Goal: Find specific page/section: Find specific page/section

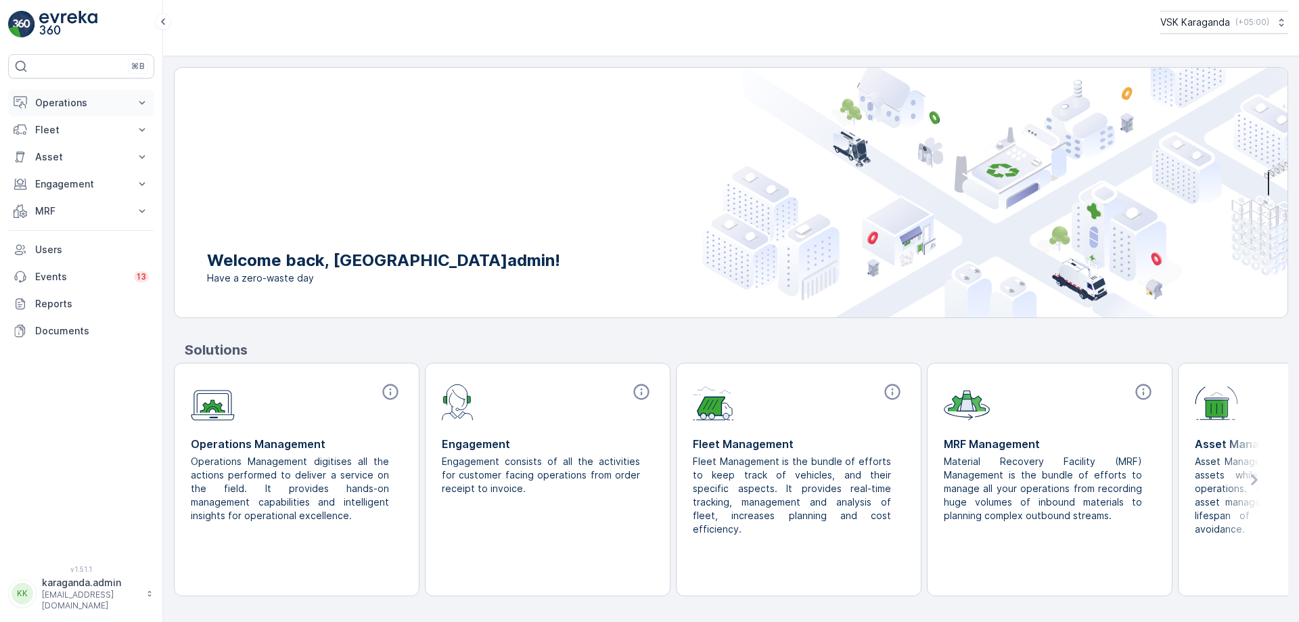
click at [67, 102] on p "Operations" at bounding box center [81, 103] width 92 height 14
click at [65, 158] on p "Routes & Tasks" at bounding box center [69, 164] width 70 height 14
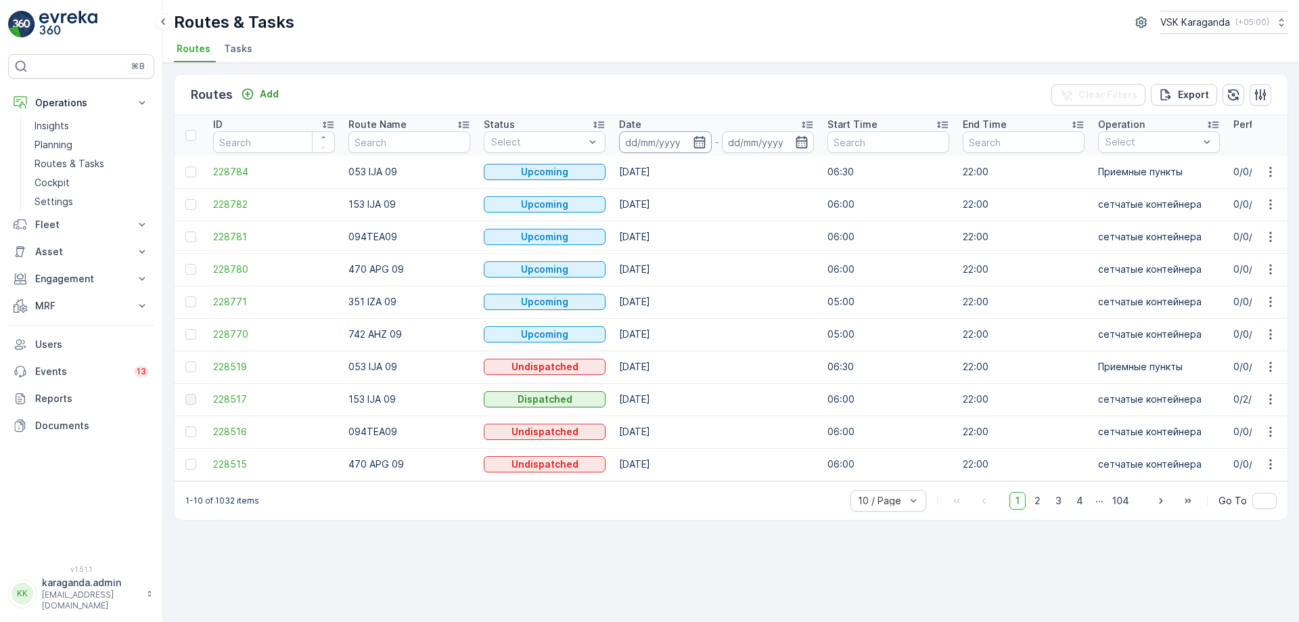
click at [691, 142] on input at bounding box center [665, 142] width 93 height 22
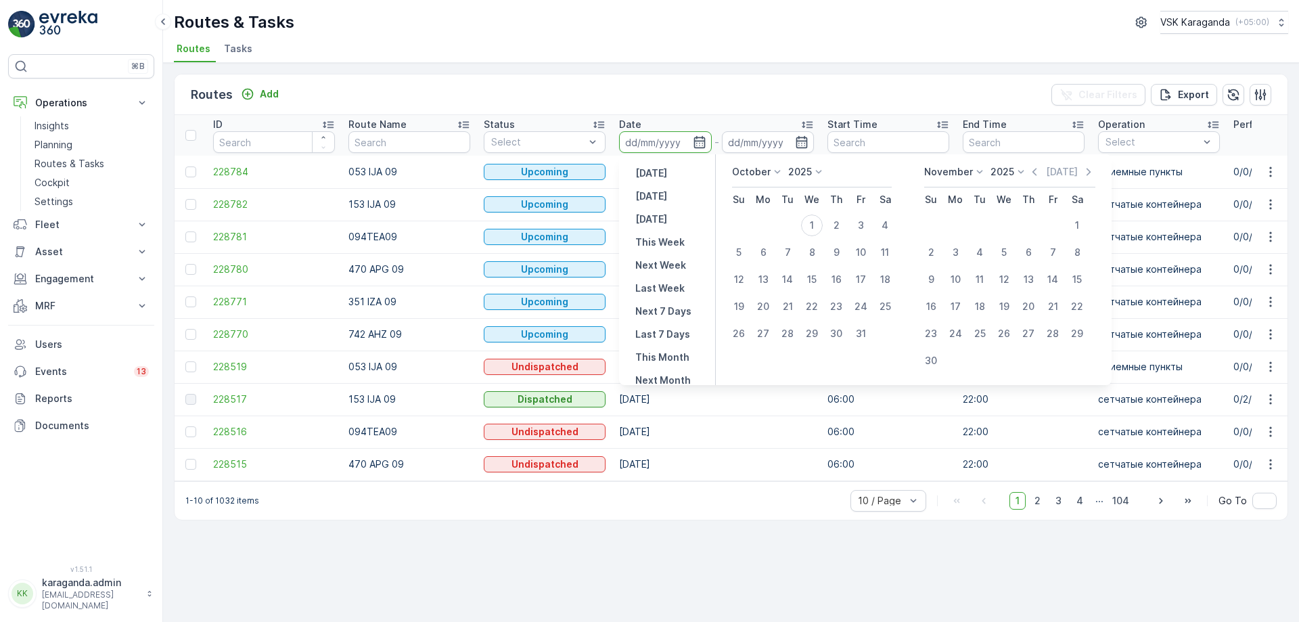
click at [776, 172] on icon at bounding box center [778, 171] width 6 height 3
click at [761, 278] on span "September" at bounding box center [765, 275] width 51 height 14
click at [789, 335] on div "30" at bounding box center [788, 334] width 22 height 22
type input "[DATE]"
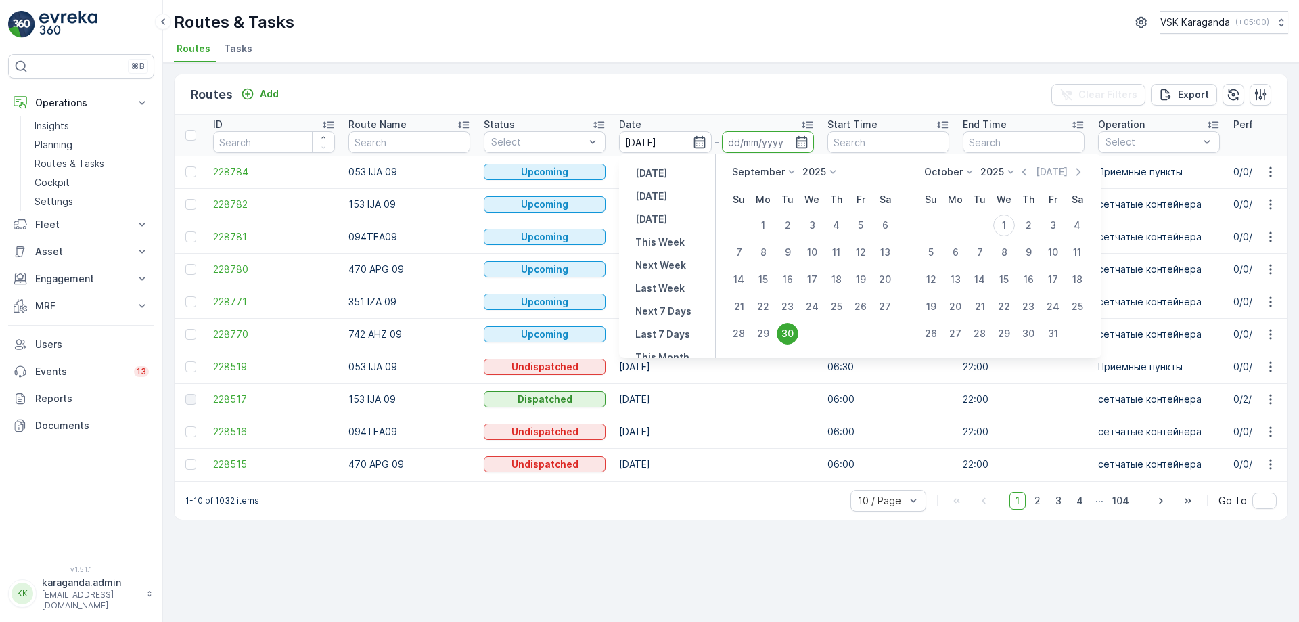
click at [789, 335] on div "30" at bounding box center [788, 334] width 22 height 22
type input "[DATE]"
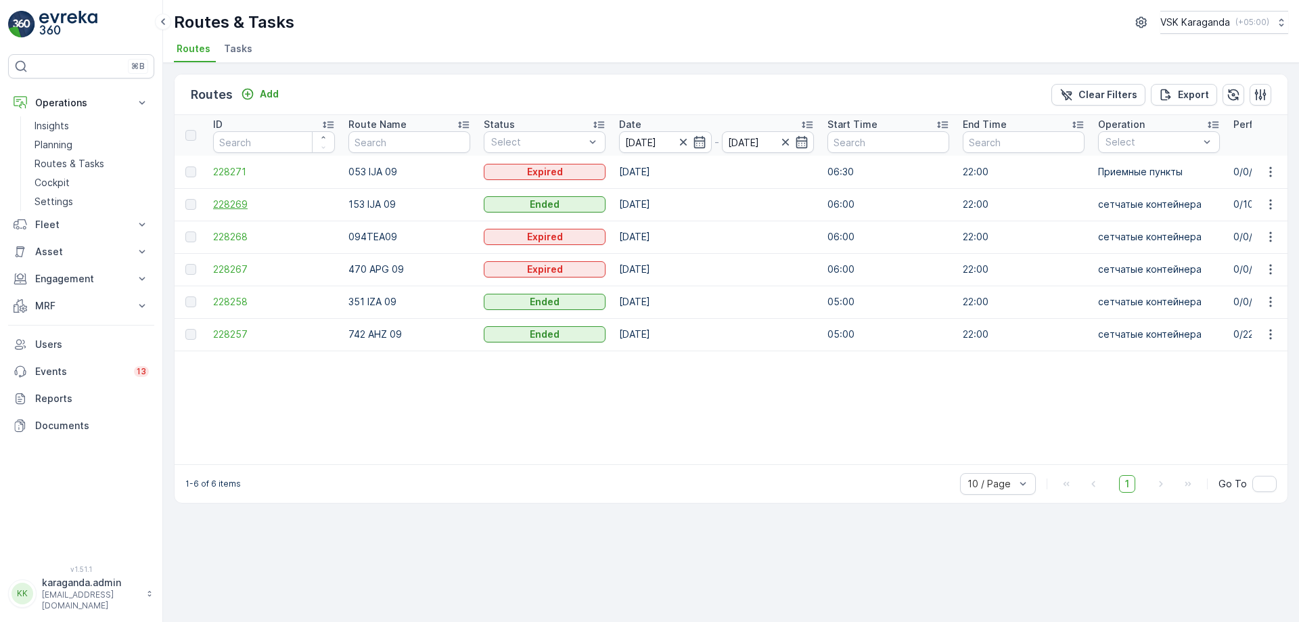
click at [237, 200] on span "228269" at bounding box center [274, 205] width 122 height 14
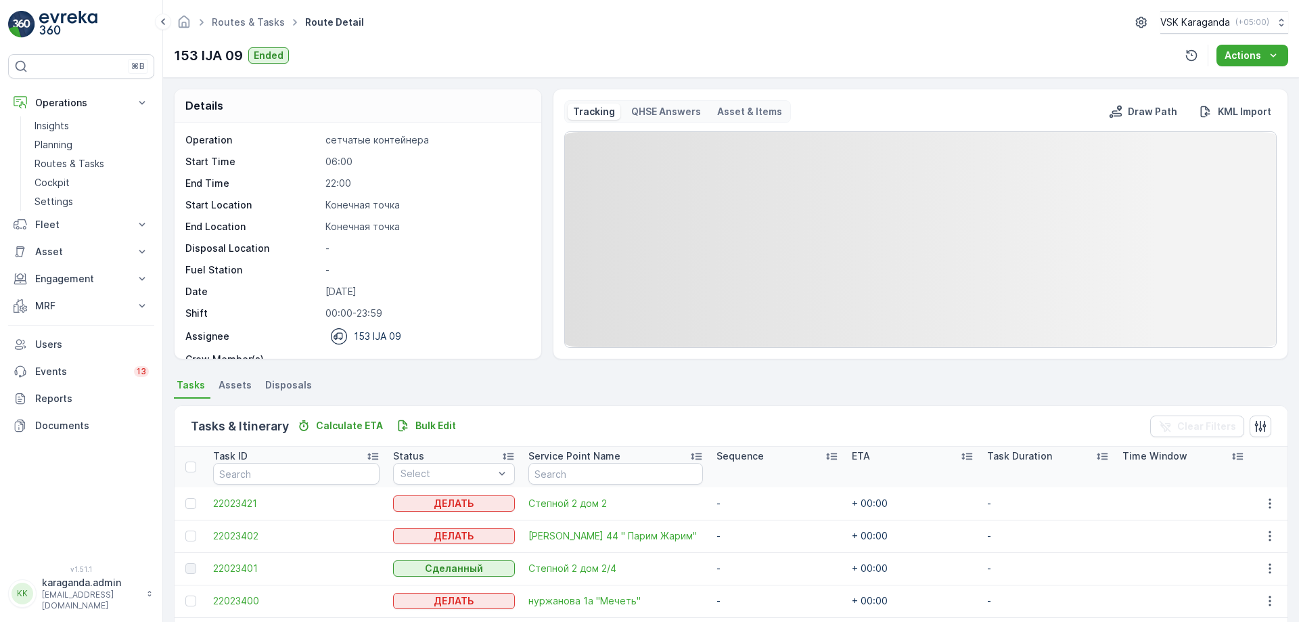
click at [283, 378] on span "Disposals" at bounding box center [288, 385] width 47 height 14
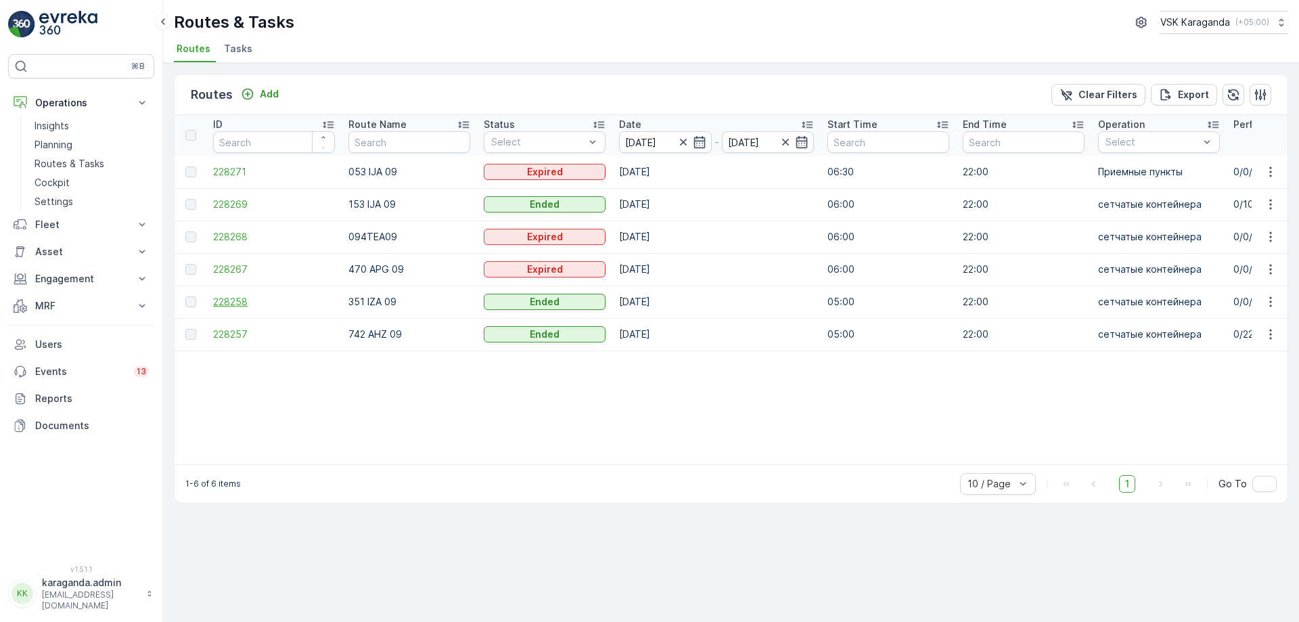
click at [226, 305] on span "228258" at bounding box center [274, 302] width 122 height 14
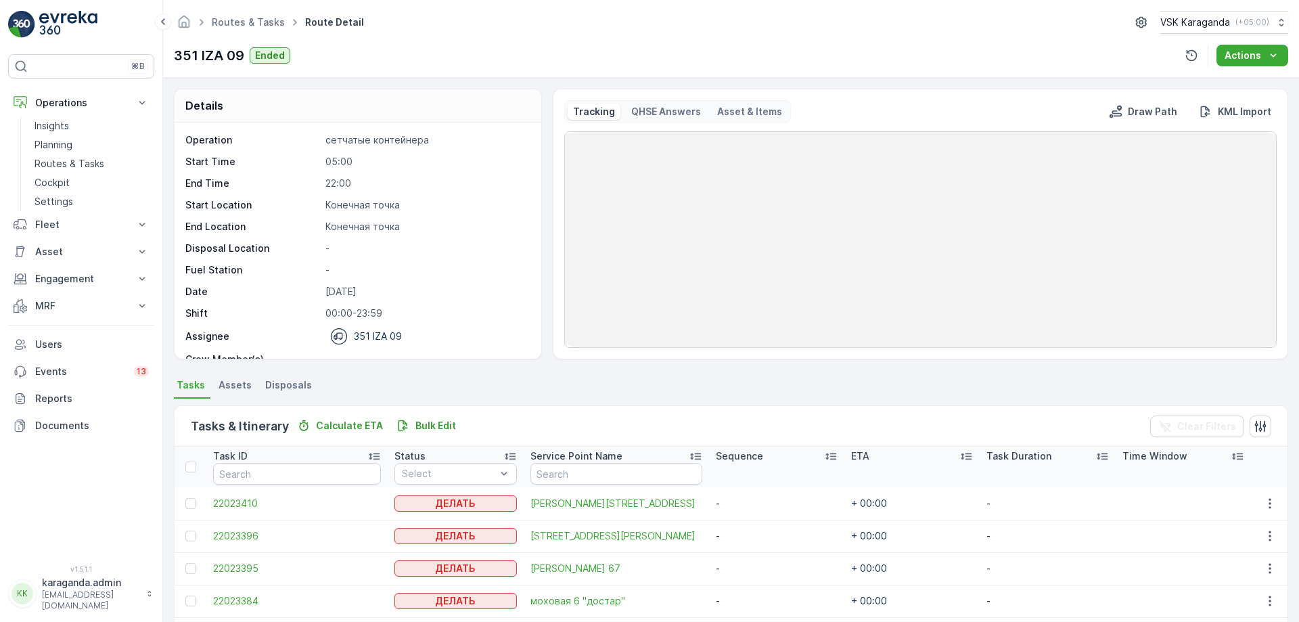
click at [273, 388] on span "Disposals" at bounding box center [288, 385] width 47 height 14
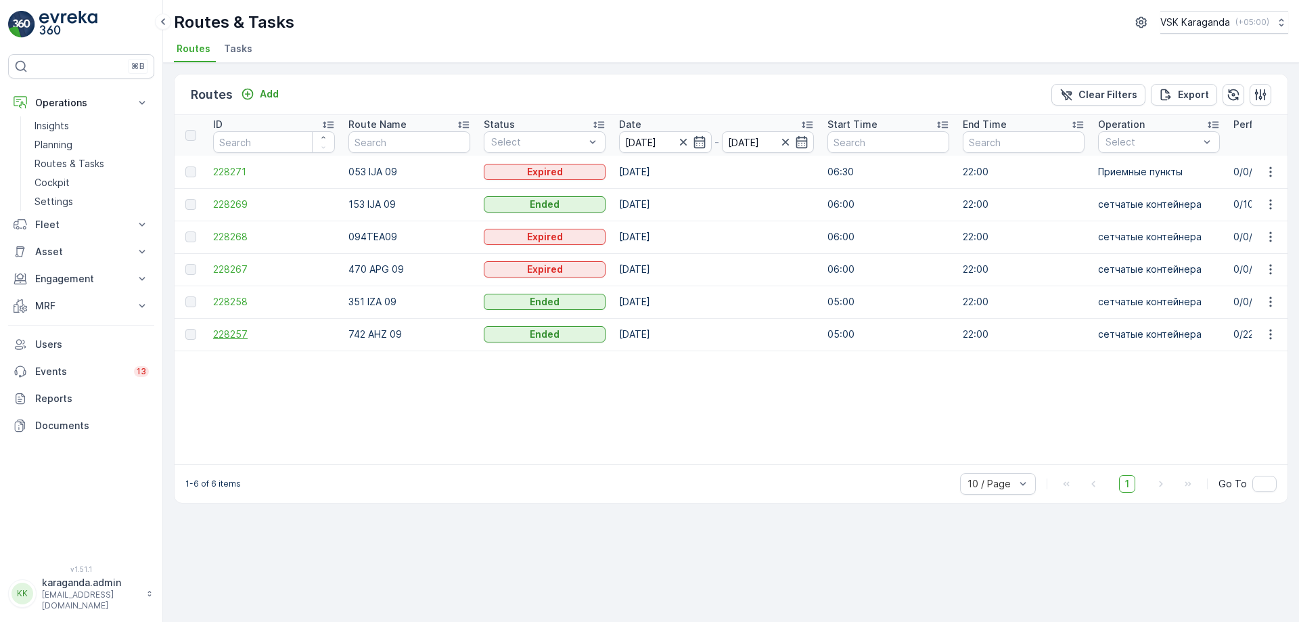
click at [223, 335] on span "228257" at bounding box center [274, 334] width 122 height 14
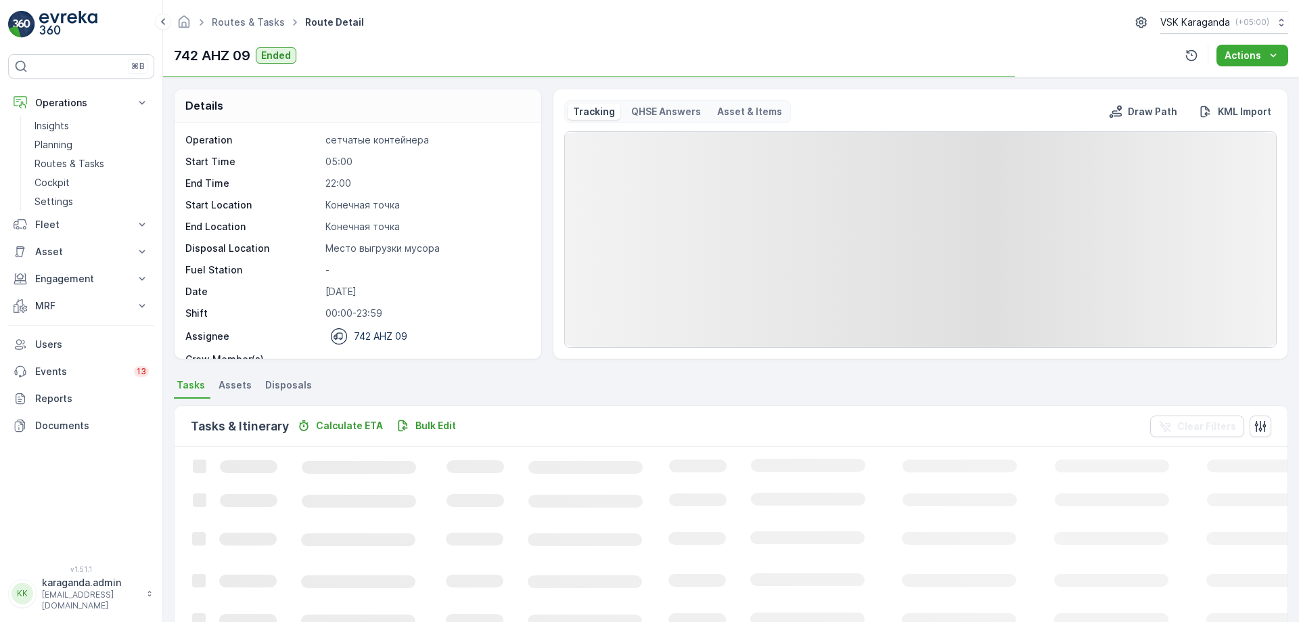
click at [290, 384] on span "Disposals" at bounding box center [288, 385] width 47 height 14
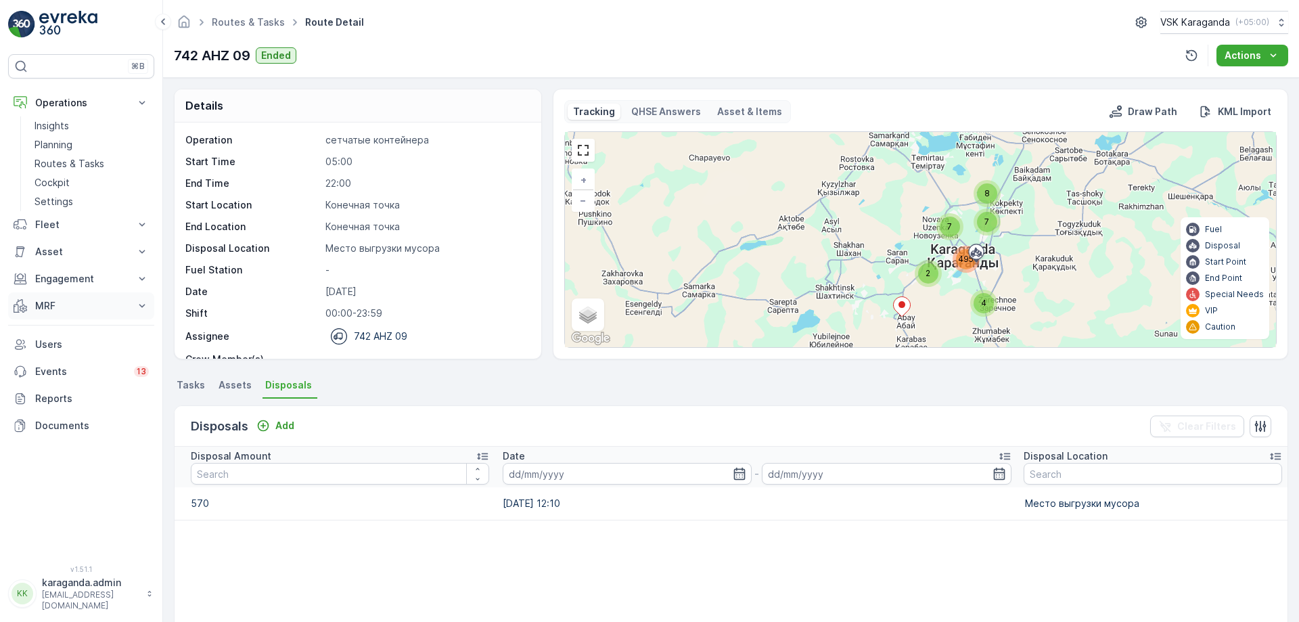
click at [49, 302] on p "MRF" at bounding box center [81, 306] width 92 height 14
click at [50, 326] on p "Входящий & Исходящий" at bounding box center [91, 329] width 114 height 14
